Goal: Task Accomplishment & Management: Manage account settings

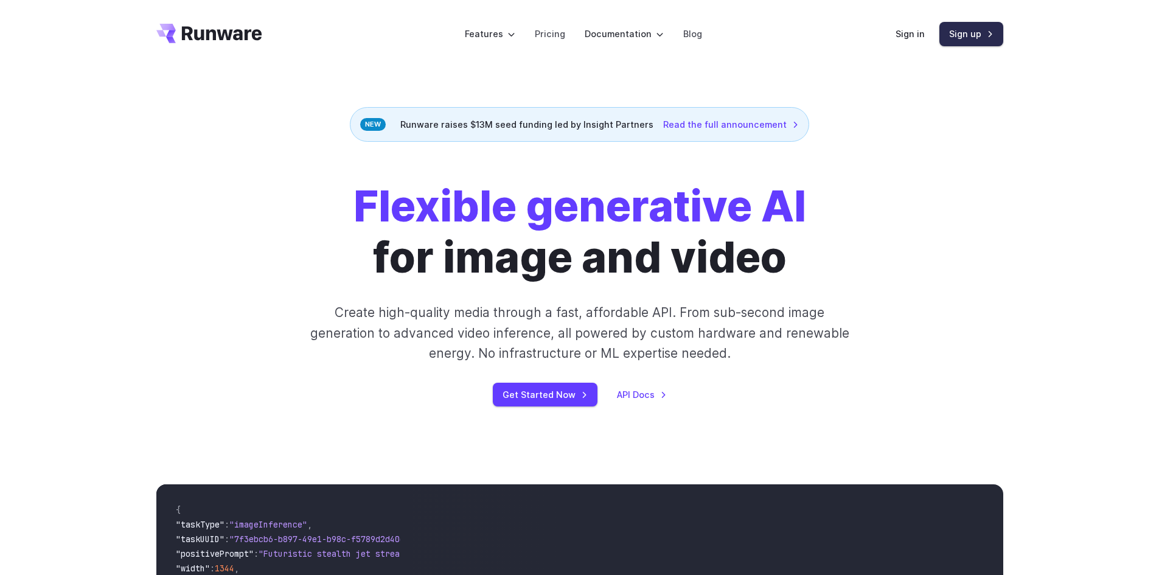
click at [964, 38] on link "Sign up" at bounding box center [971, 34] width 64 height 24
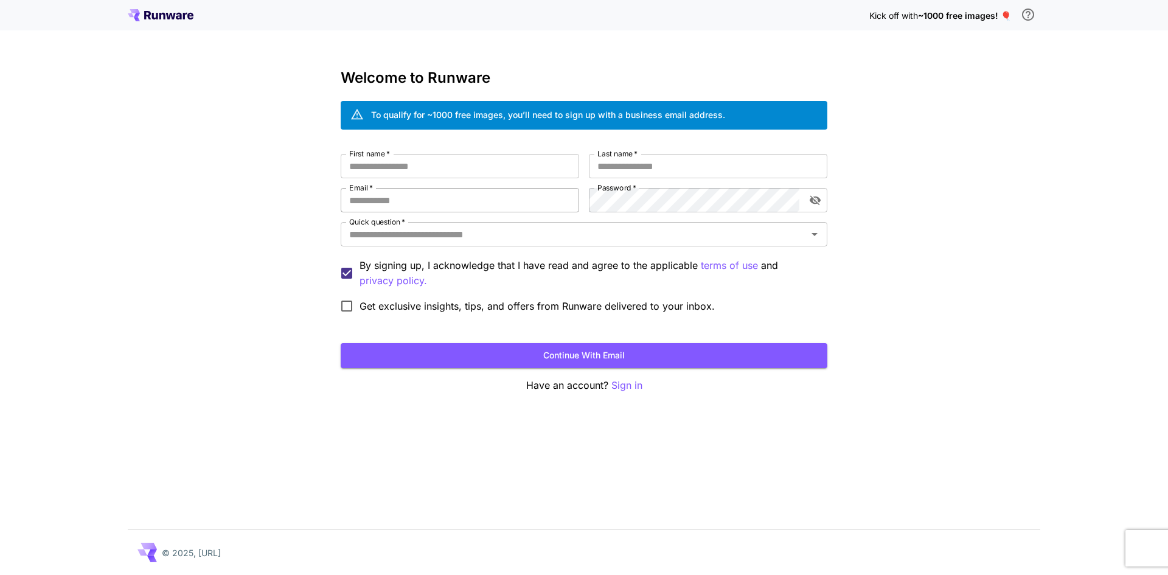
click at [450, 201] on input "Email   *" at bounding box center [460, 200] width 239 height 24
paste input "**********"
type input "**********"
click at [480, 173] on input "First name   *" at bounding box center [460, 166] width 239 height 24
type input "*****"
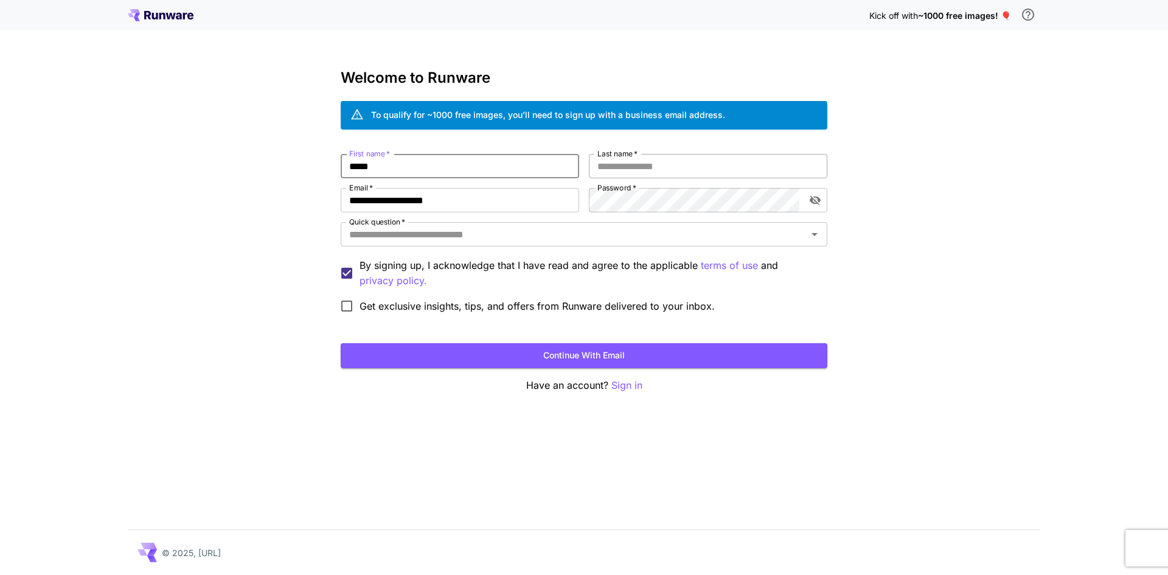
click at [675, 171] on input "Last name   *" at bounding box center [708, 166] width 239 height 24
type input "*****"
click at [629, 231] on input "Quick question   *" at bounding box center [573, 234] width 459 height 17
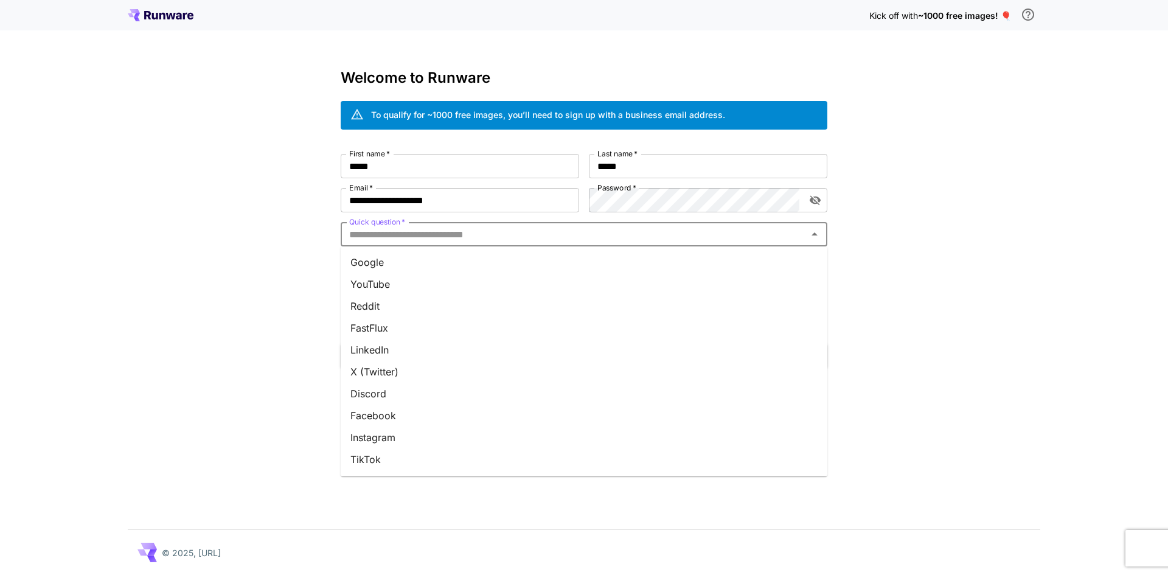
click at [611, 263] on li "Google" at bounding box center [584, 262] width 487 height 22
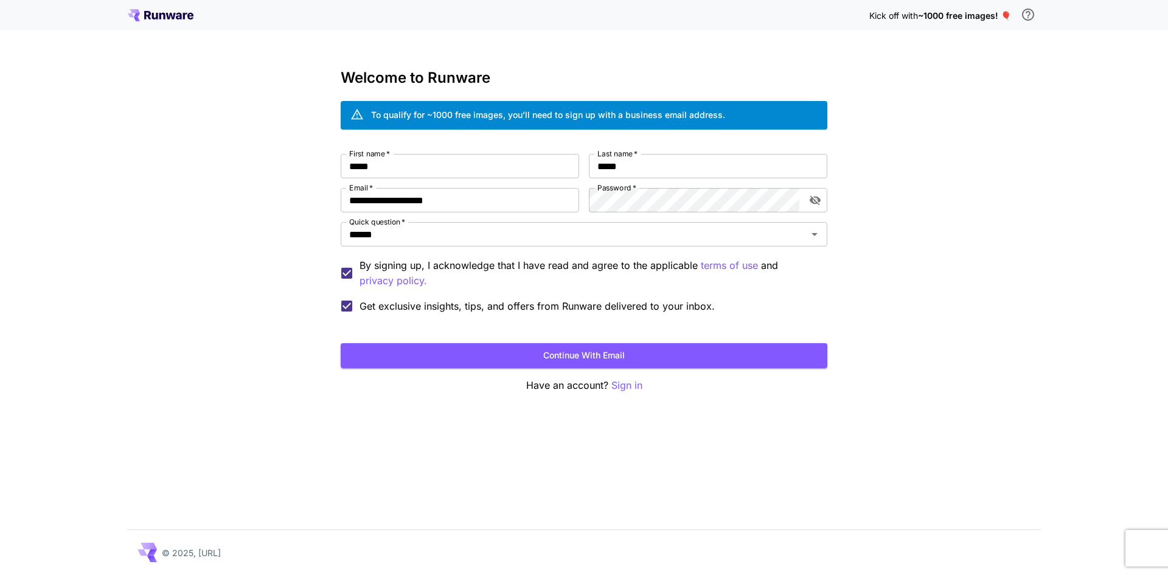
click at [577, 342] on form "**********" at bounding box center [584, 261] width 487 height 214
click at [585, 352] on button "Continue with email" at bounding box center [584, 355] width 487 height 25
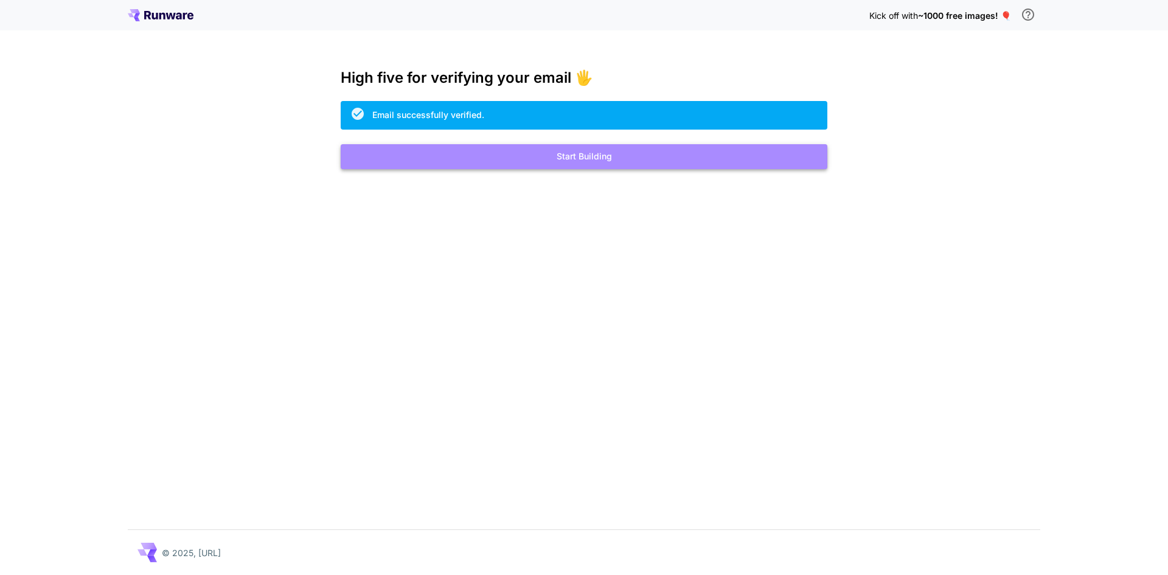
click at [633, 159] on button "Start Building" at bounding box center [584, 156] width 487 height 25
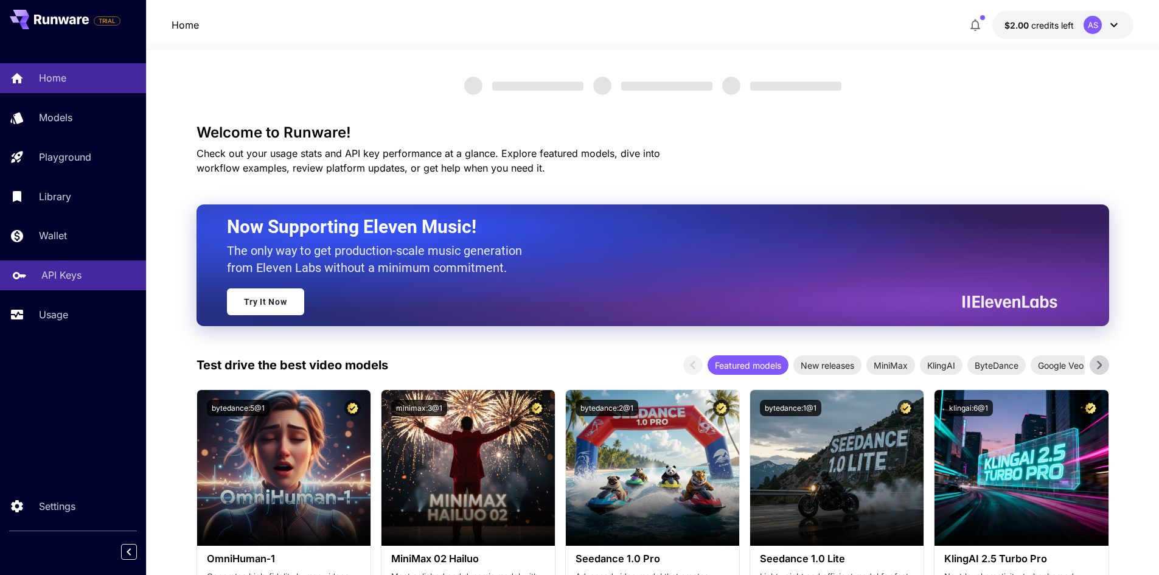
click at [64, 280] on p "API Keys" at bounding box center [61, 275] width 40 height 15
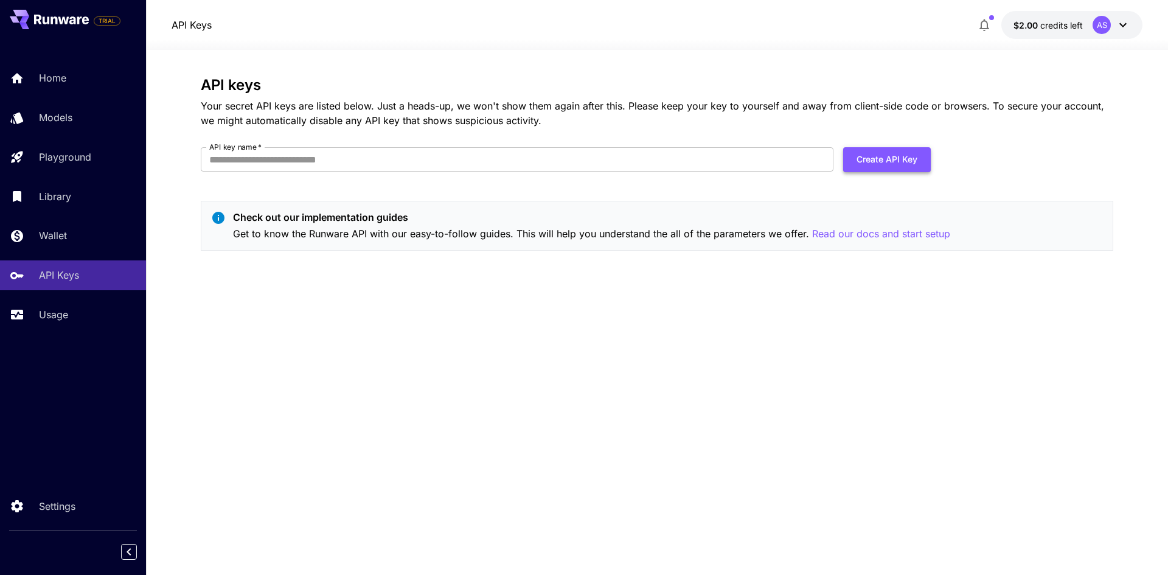
click at [887, 161] on button "Create API Key" at bounding box center [887, 159] width 88 height 25
click at [694, 159] on input "API key name   *" at bounding box center [517, 159] width 633 height 24
type input "***"
click at [885, 156] on button "Create API Key" at bounding box center [887, 159] width 88 height 25
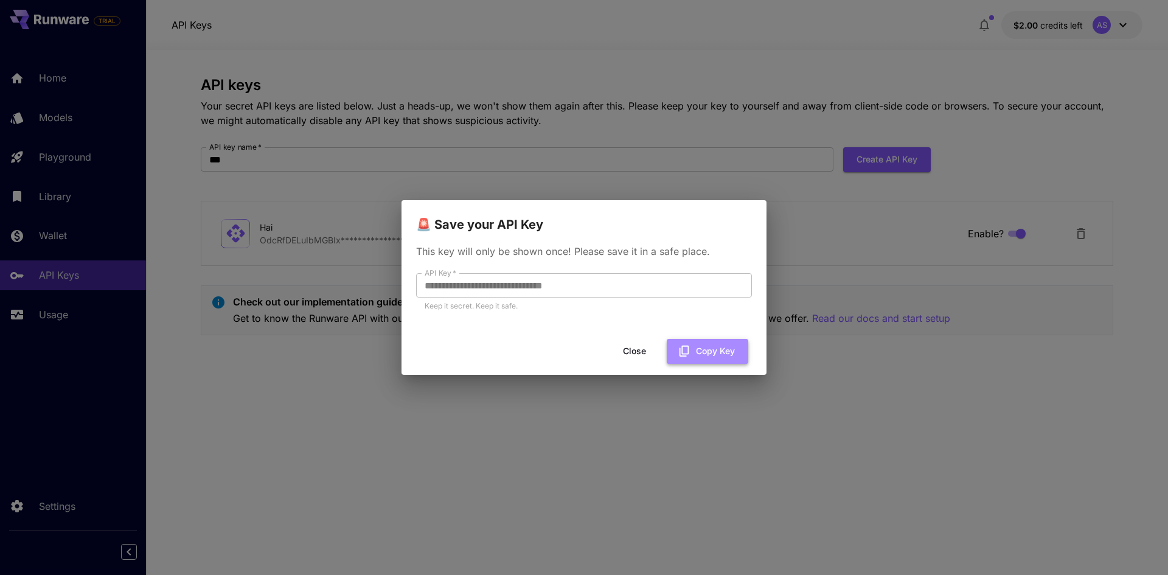
click at [700, 354] on button "Copy Key" at bounding box center [708, 351] width 82 height 25
click at [653, 355] on button "Close" at bounding box center [644, 351] width 55 height 25
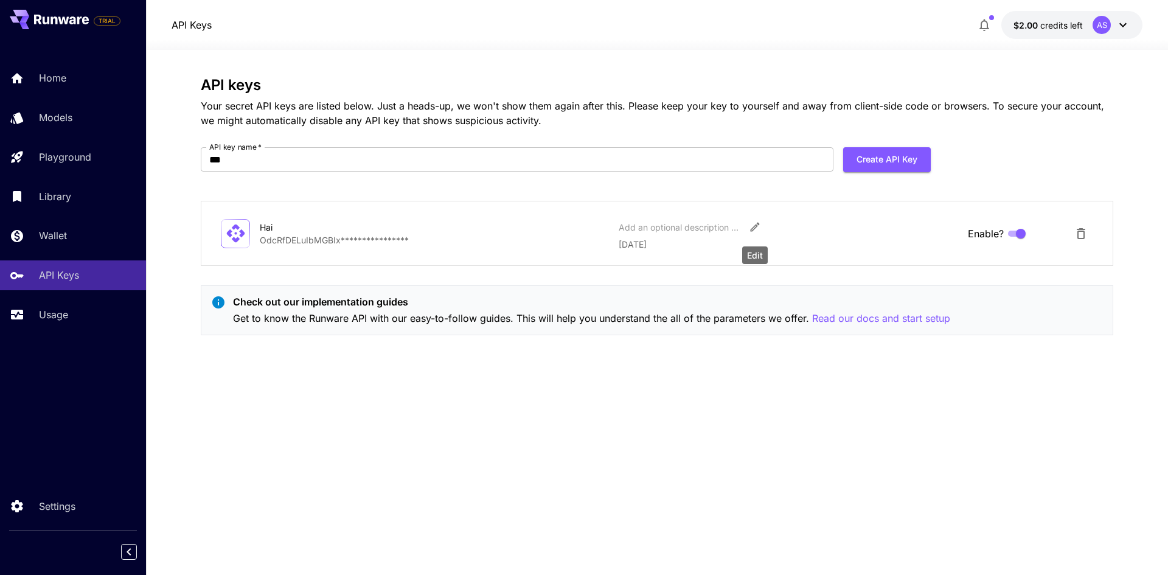
click at [757, 229] on icon "Edit" at bounding box center [755, 227] width 12 height 12
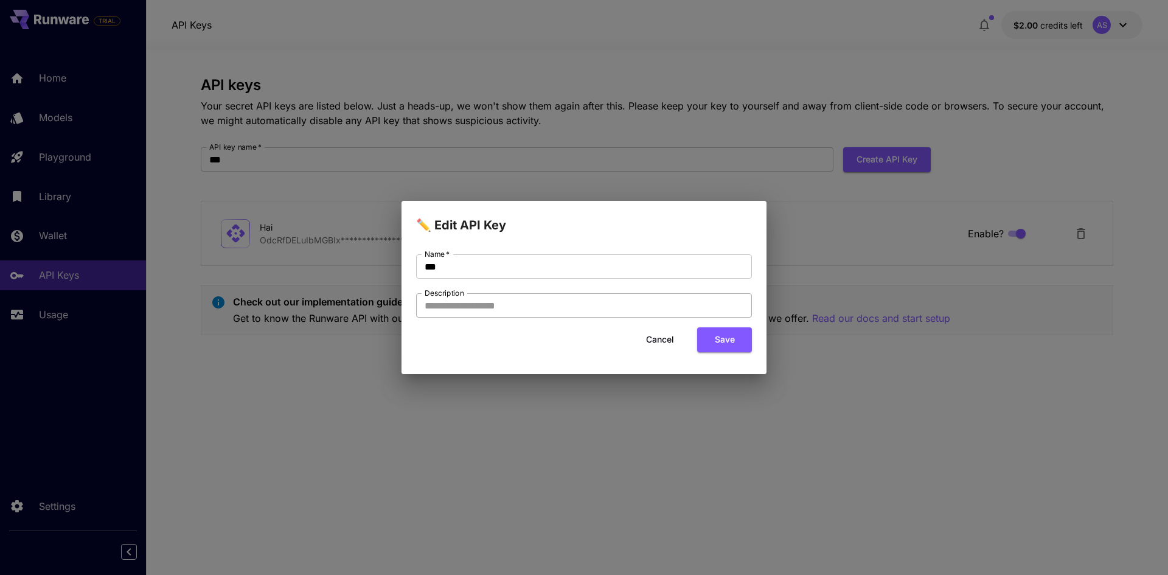
click at [657, 299] on input "Description" at bounding box center [584, 305] width 336 height 24
click at [662, 341] on button "Cancel" at bounding box center [660, 339] width 55 height 25
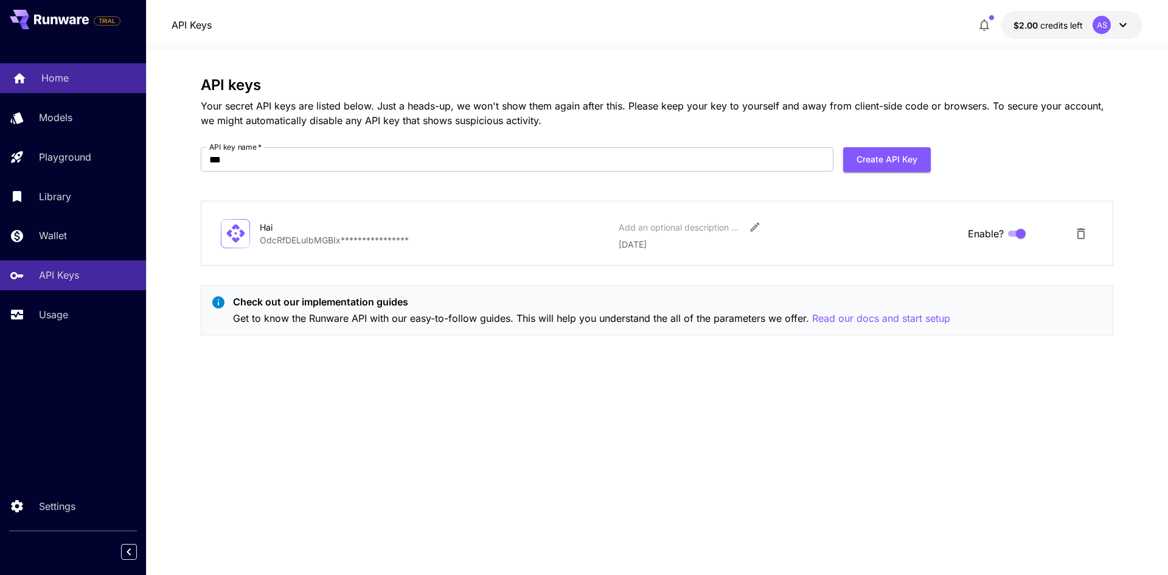
click at [52, 75] on p "Home" at bounding box center [54, 78] width 27 height 15
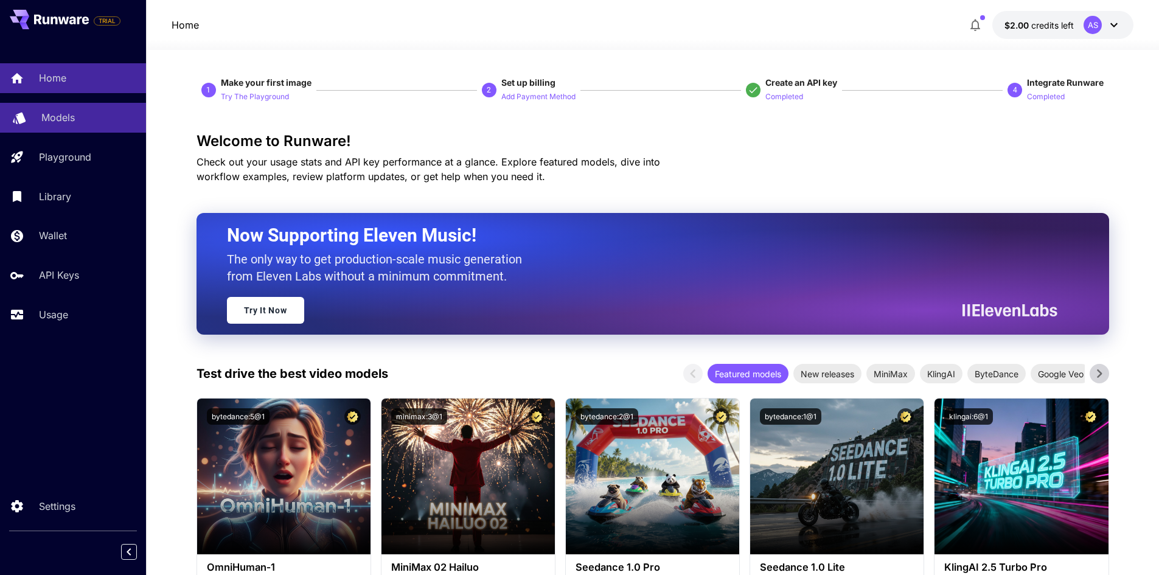
click at [46, 124] on p "Models" at bounding box center [57, 117] width 33 height 15
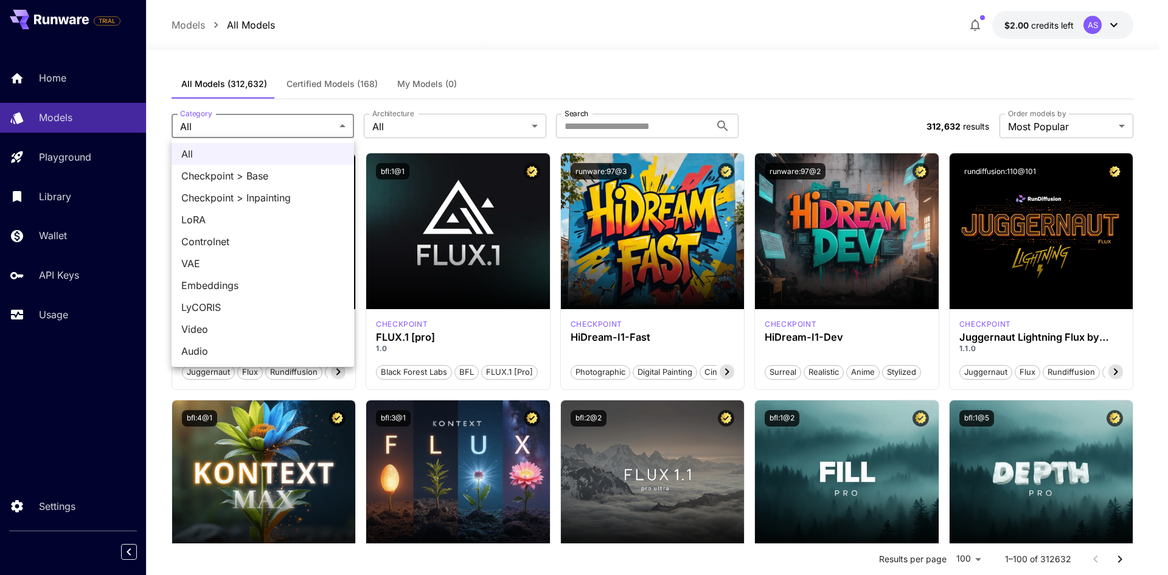
click at [333, 117] on div at bounding box center [584, 287] width 1168 height 575
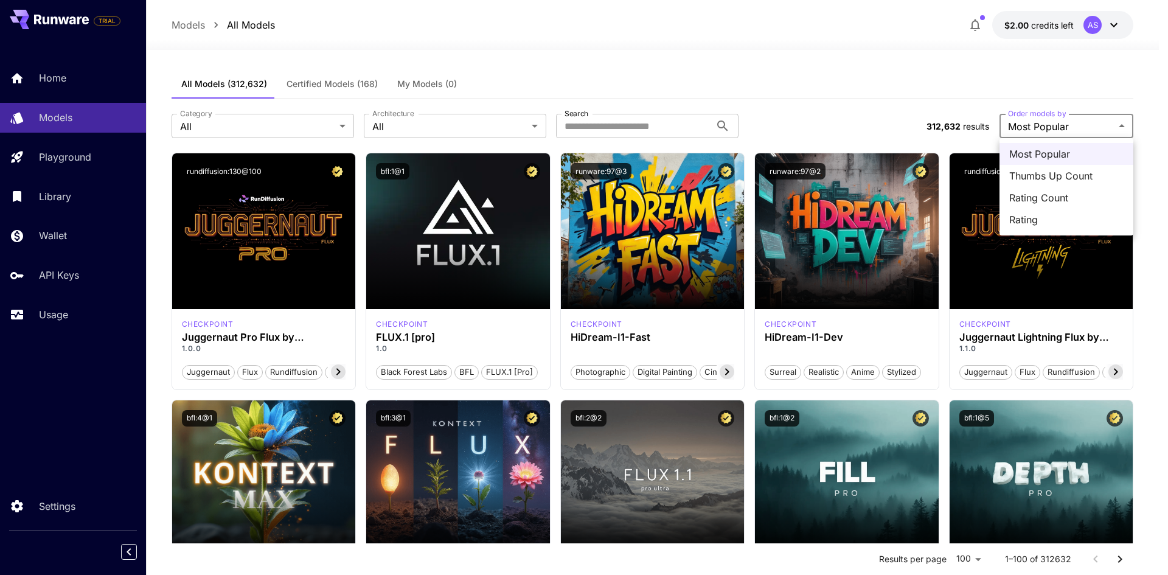
click at [1098, 127] on div at bounding box center [584, 287] width 1168 height 575
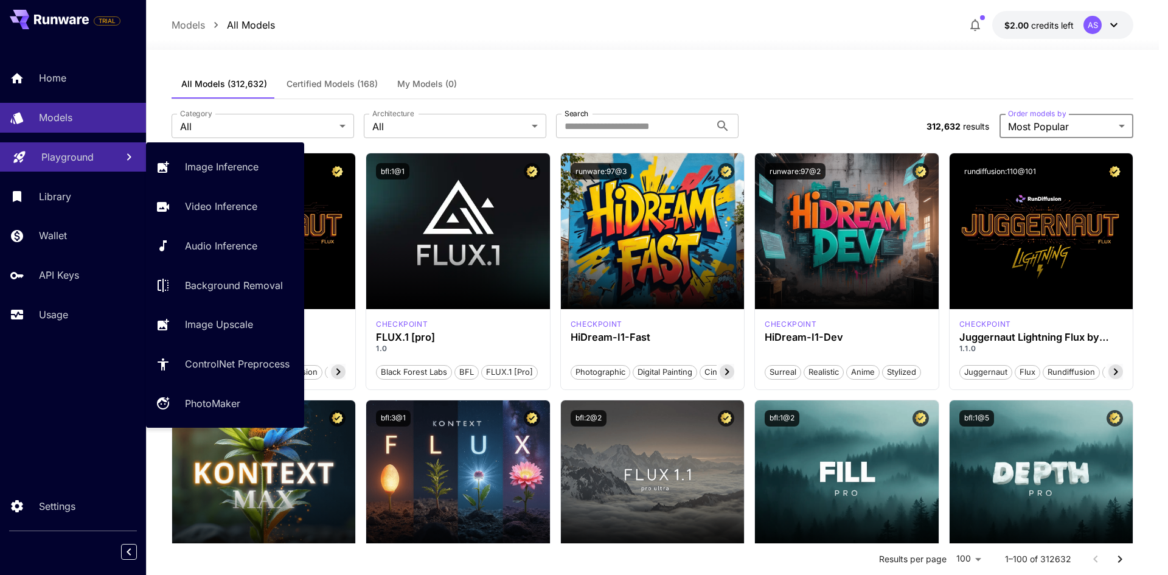
click at [69, 169] on link "Playground" at bounding box center [73, 157] width 146 height 30
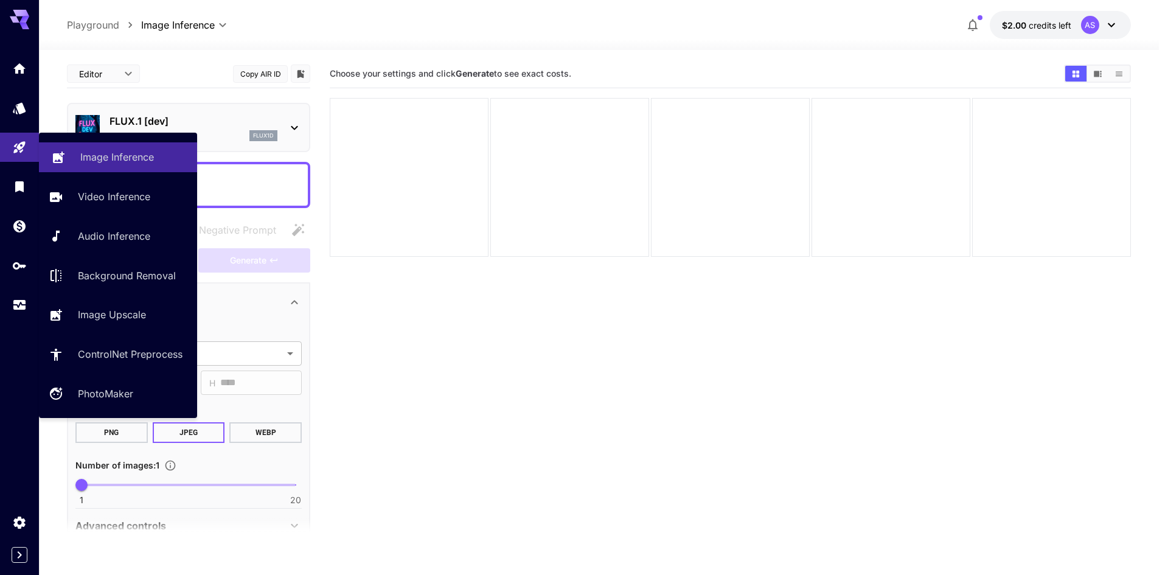
click at [90, 162] on p "Image Inference" at bounding box center [117, 157] width 74 height 15
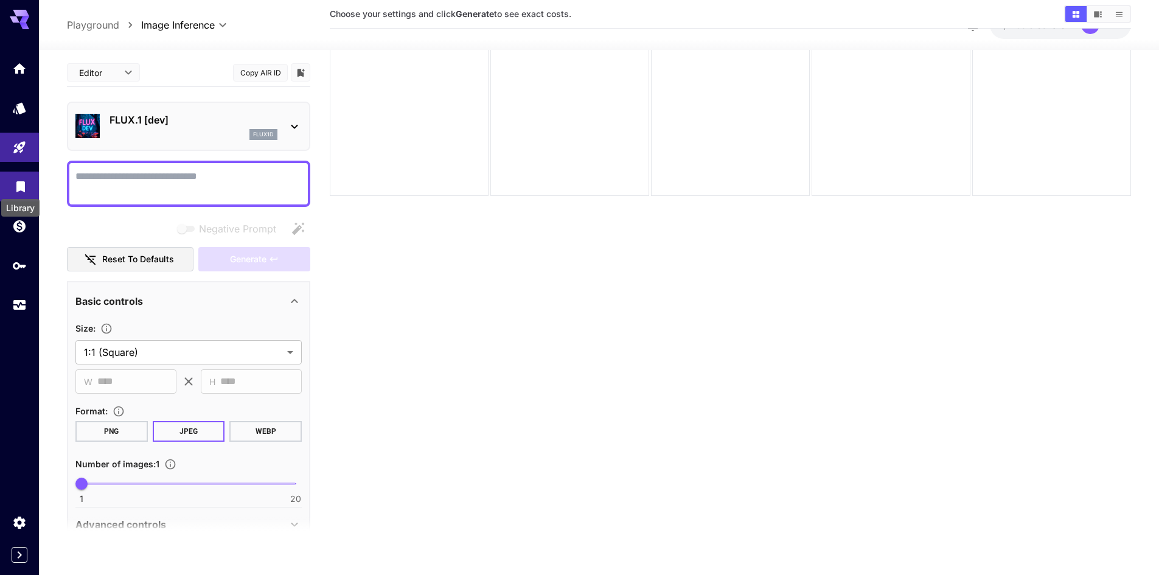
click at [15, 181] on icon "Library" at bounding box center [20, 183] width 15 height 15
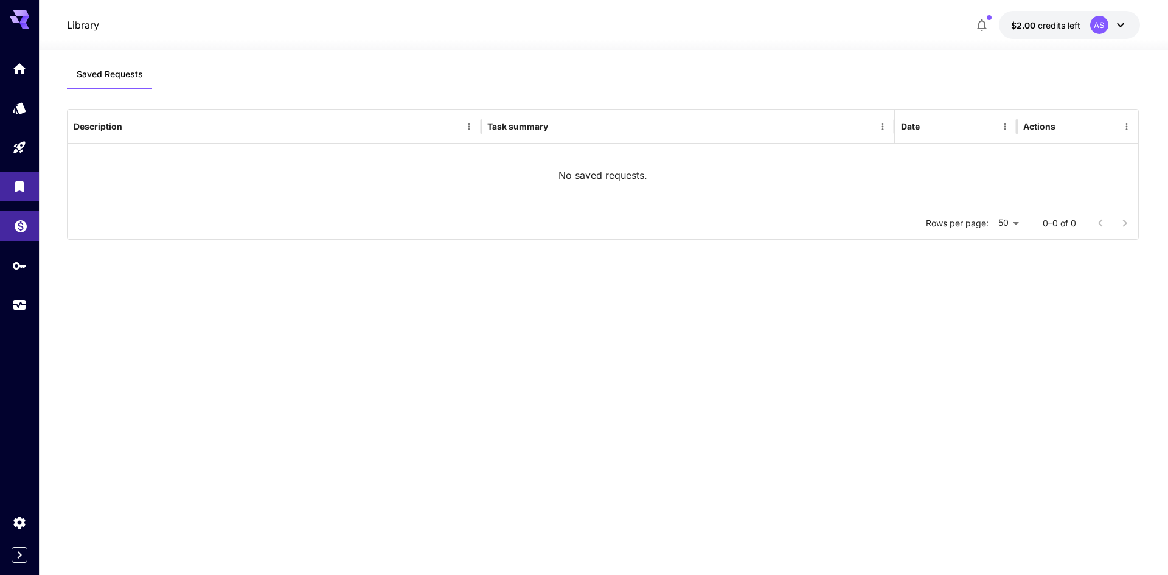
click at [17, 233] on link at bounding box center [19, 226] width 39 height 30
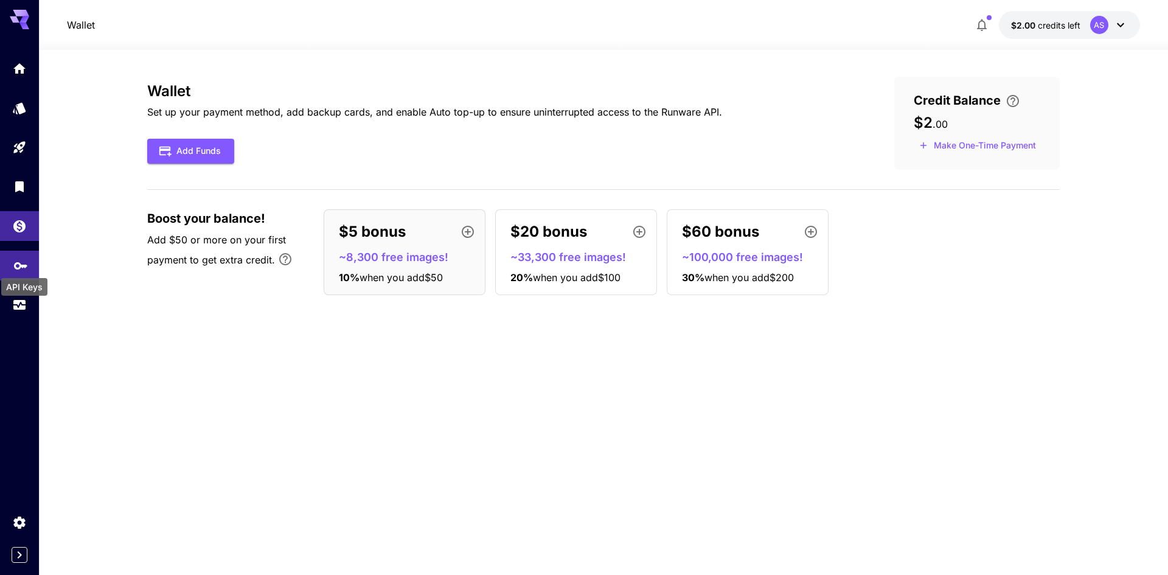
click at [21, 266] on icon "API Keys" at bounding box center [20, 261] width 15 height 15
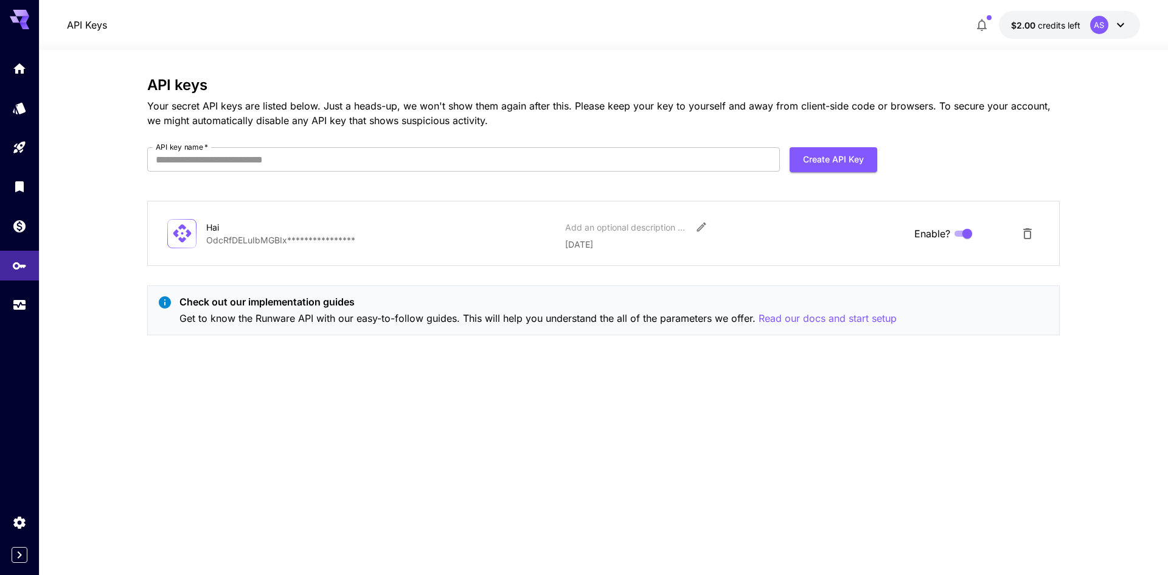
click at [22, 17] on icon at bounding box center [19, 19] width 19 height 19
click at [1116, 23] on icon at bounding box center [1120, 25] width 15 height 15
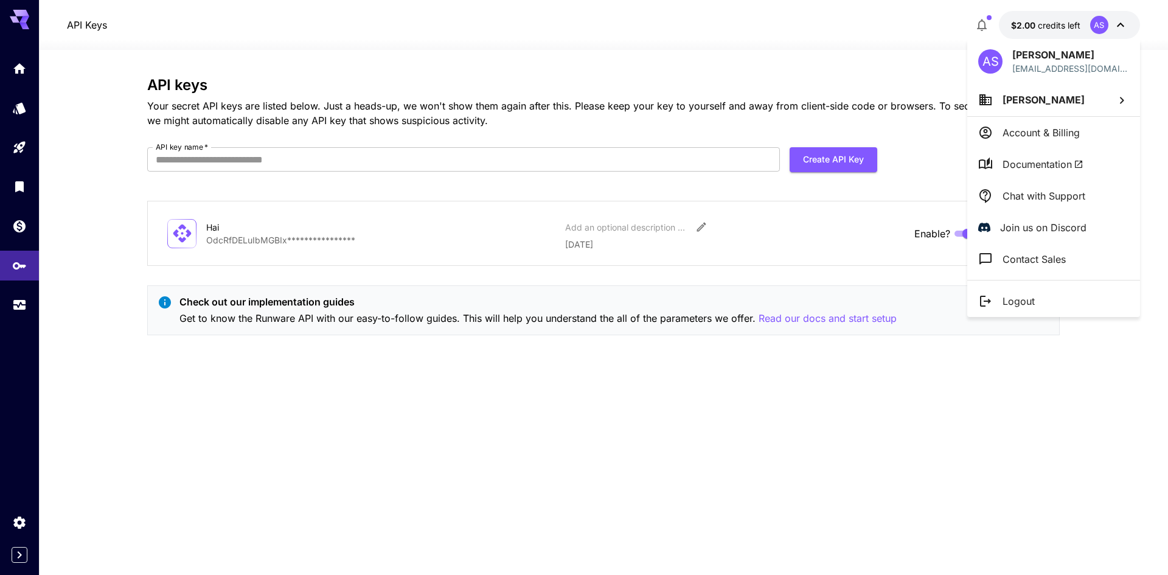
click at [24, 108] on div at bounding box center [584, 287] width 1168 height 575
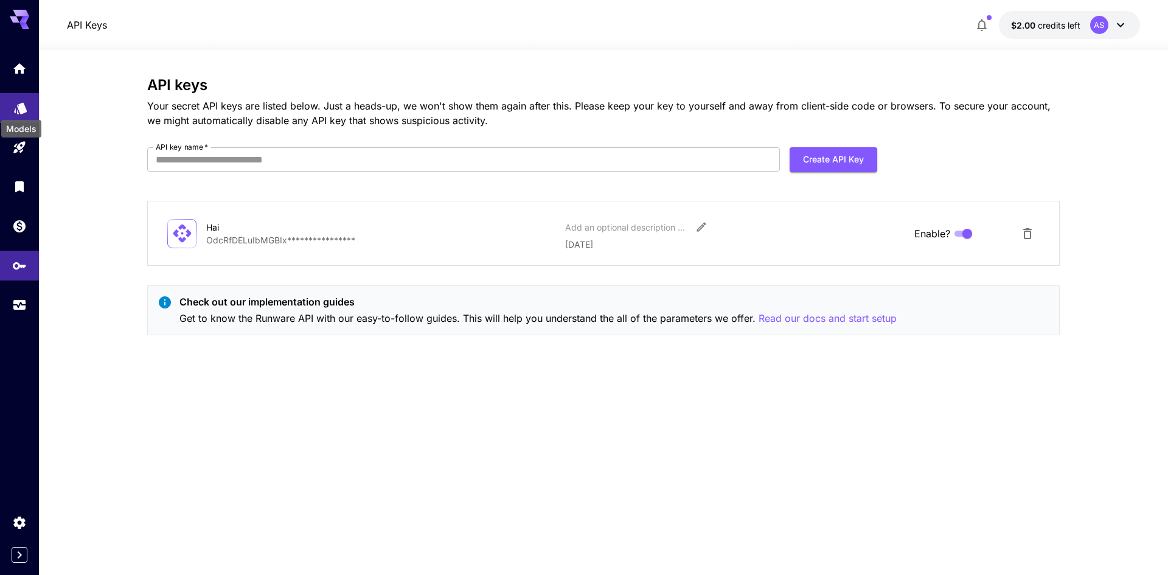
click at [21, 110] on icon "Models" at bounding box center [20, 105] width 13 height 12
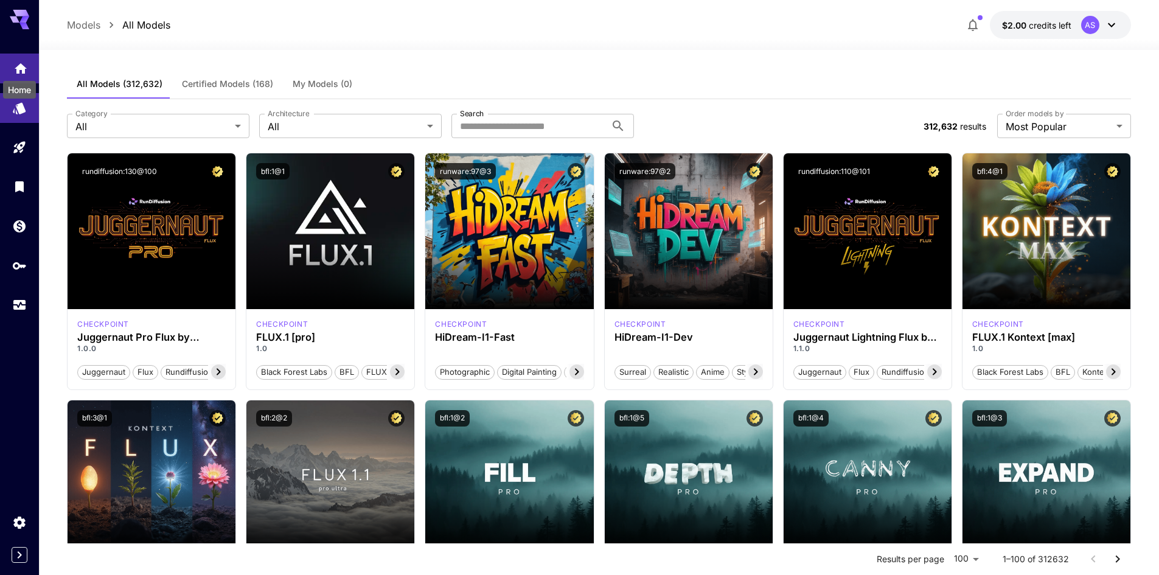
click at [22, 69] on icon "Home" at bounding box center [21, 65] width 12 height 10
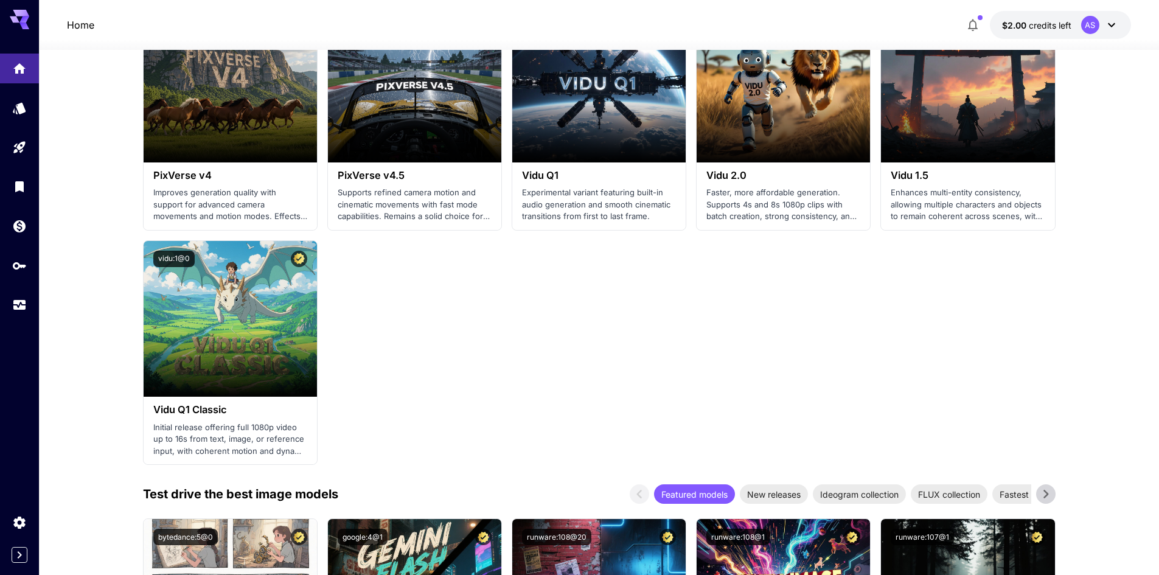
scroll to position [1339, 0]
